Goal: Task Accomplishment & Management: Manage account settings

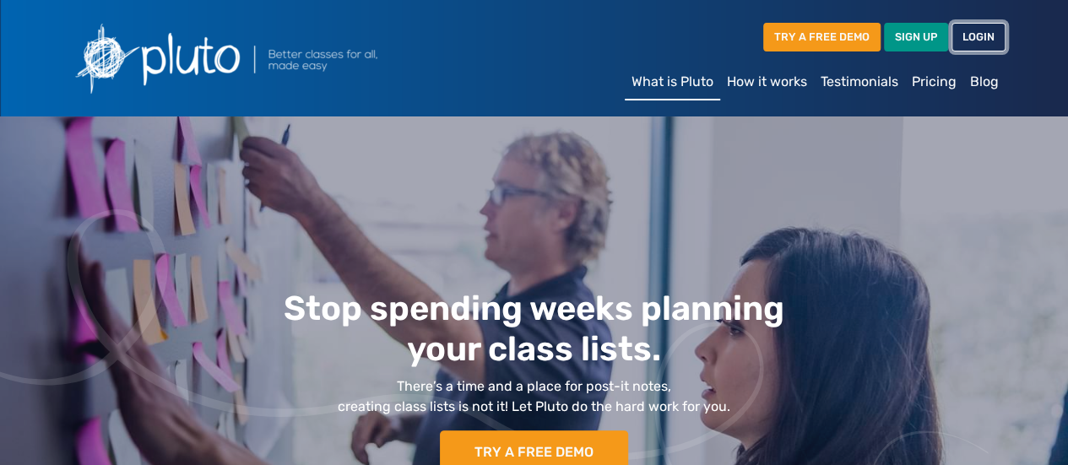
click at [978, 46] on link "LOGIN" at bounding box center [978, 37] width 54 height 28
click at [984, 41] on link "LOGIN" at bounding box center [978, 37] width 54 height 28
click at [971, 42] on link "LOGIN" at bounding box center [978, 37] width 54 height 28
click at [971, 34] on link "LOGIN" at bounding box center [978, 37] width 54 height 28
